Goal: Information Seeking & Learning: Learn about a topic

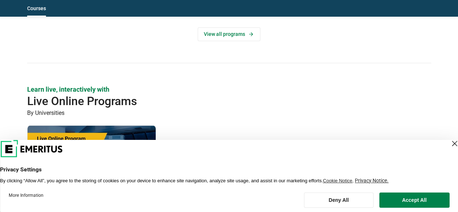
scroll to position [506, 0]
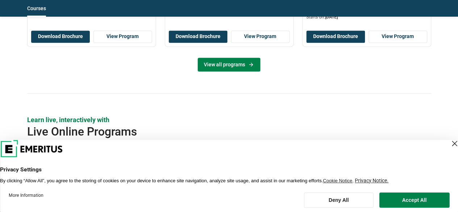
click at [250, 65] on icon at bounding box center [251, 65] width 6 height 6
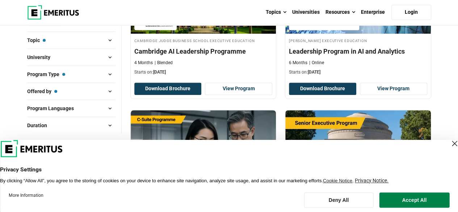
scroll to position [222, 0]
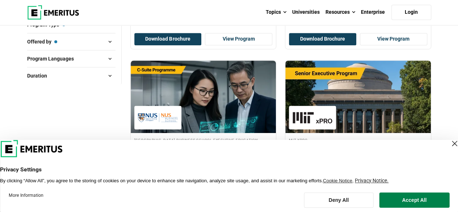
click at [450, 144] on div "Close Layer" at bounding box center [455, 143] width 10 height 10
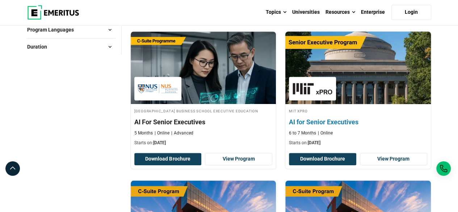
scroll to position [251, 0]
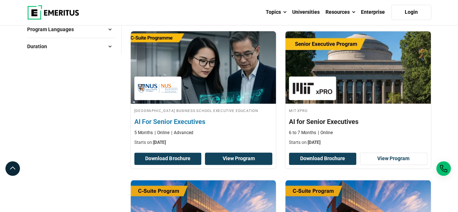
click at [230, 161] on link "View Program" at bounding box center [238, 159] width 67 height 12
